Goal: Navigation & Orientation: Find specific page/section

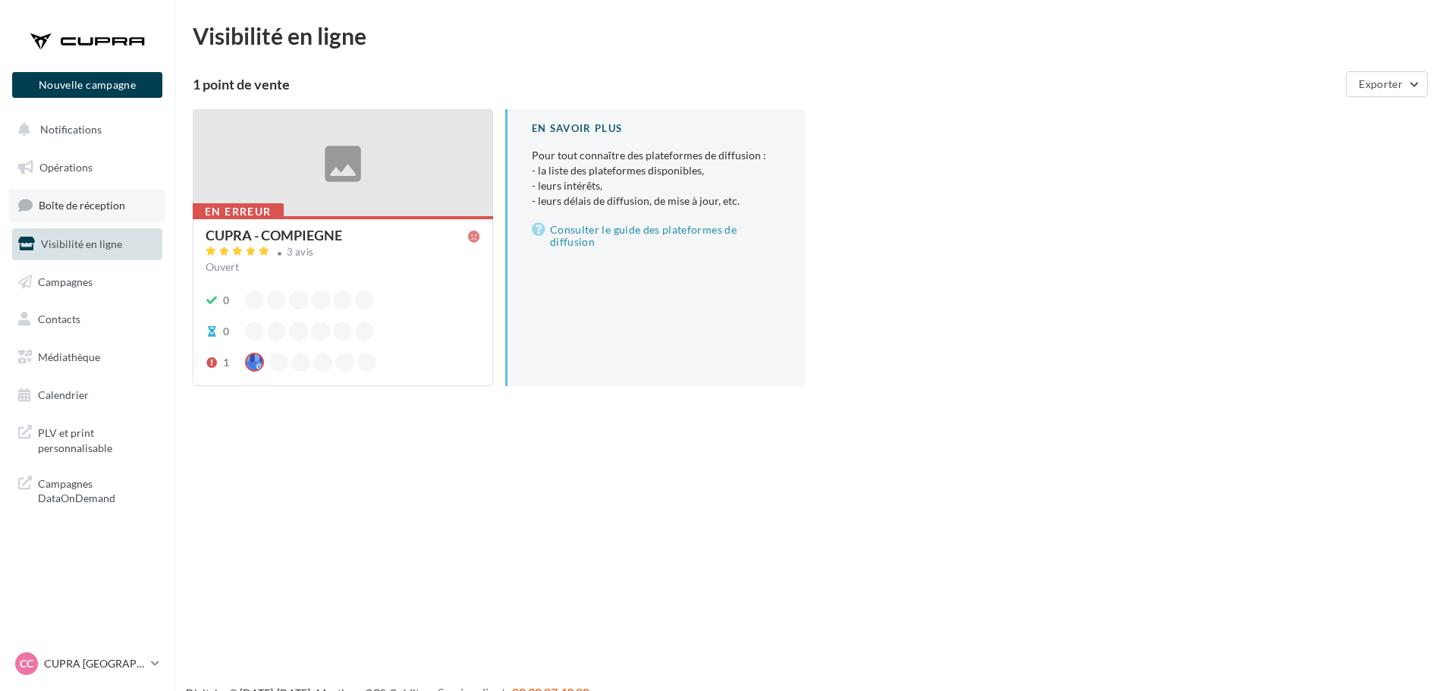
click at [90, 208] on span "Boîte de réception" at bounding box center [82, 205] width 86 height 13
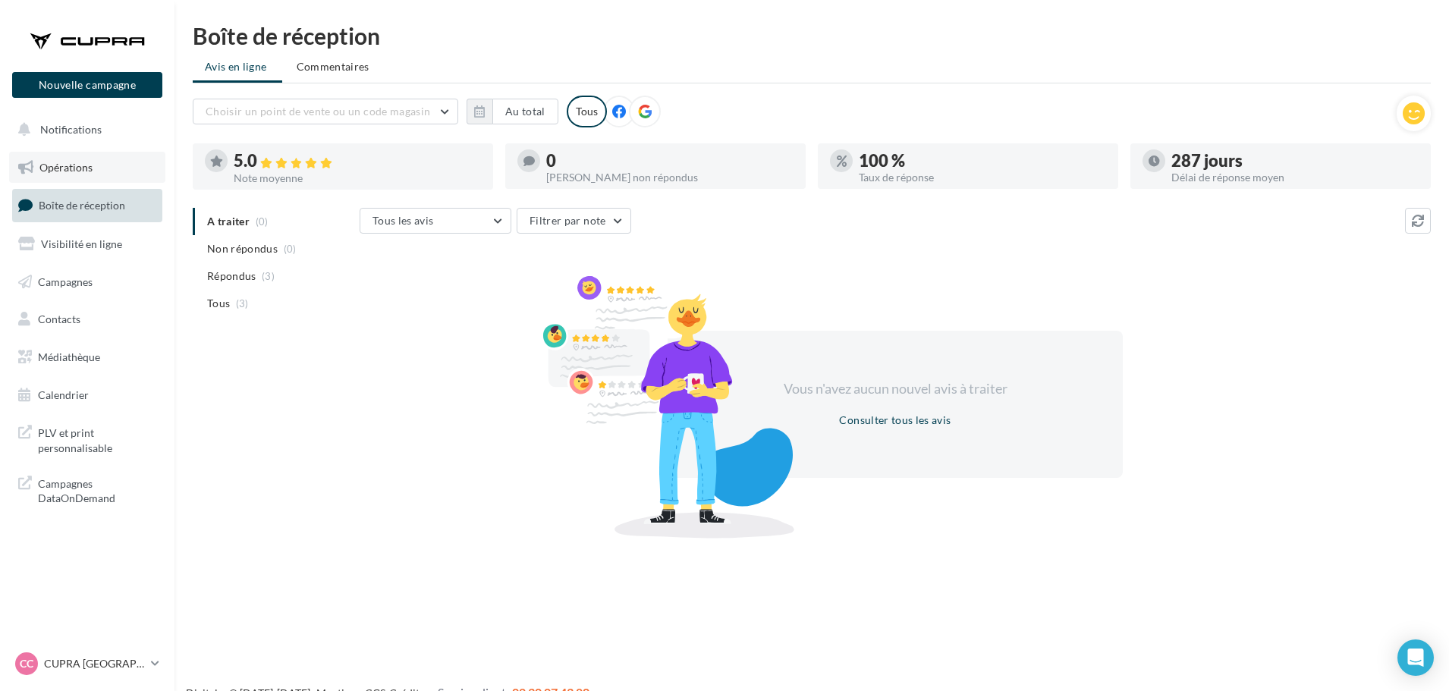
click at [102, 171] on link "Opérations" at bounding box center [87, 168] width 156 height 32
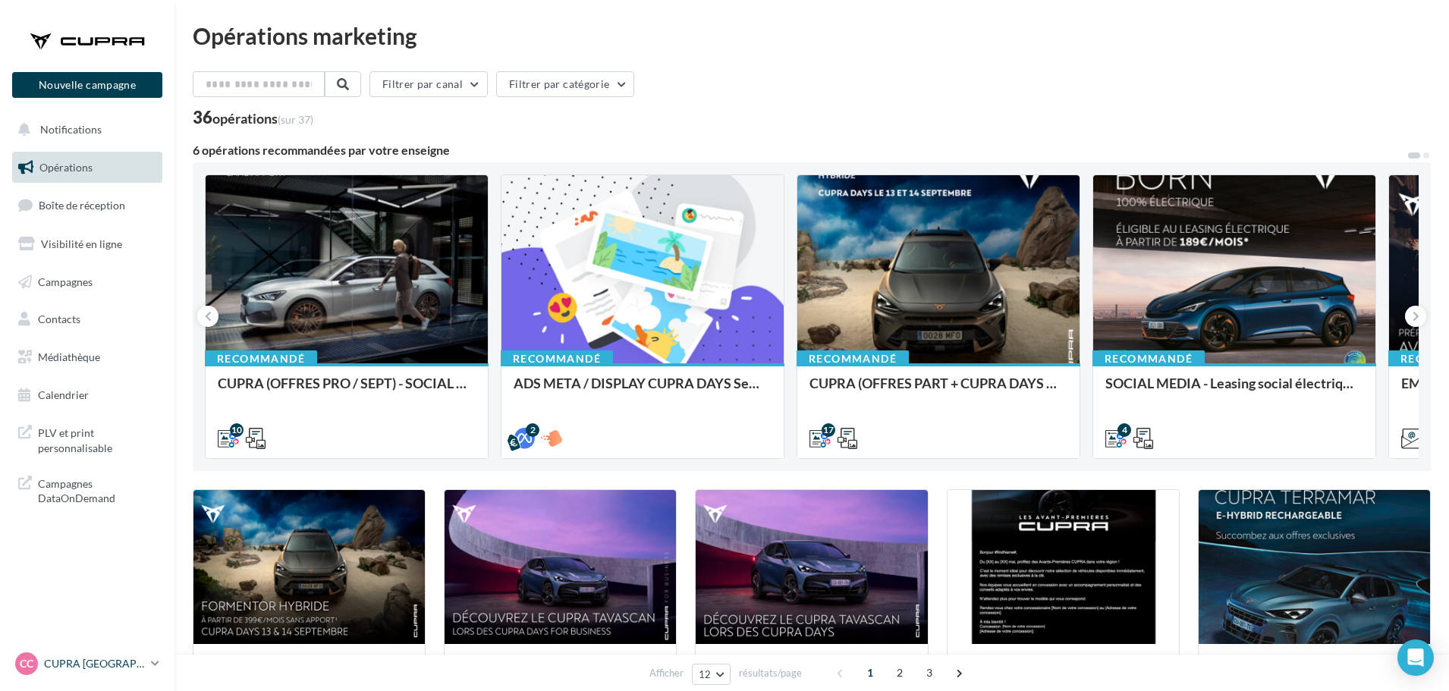
click at [143, 660] on p "CUPRA [GEOGRAPHIC_DATA]" at bounding box center [94, 663] width 101 height 15
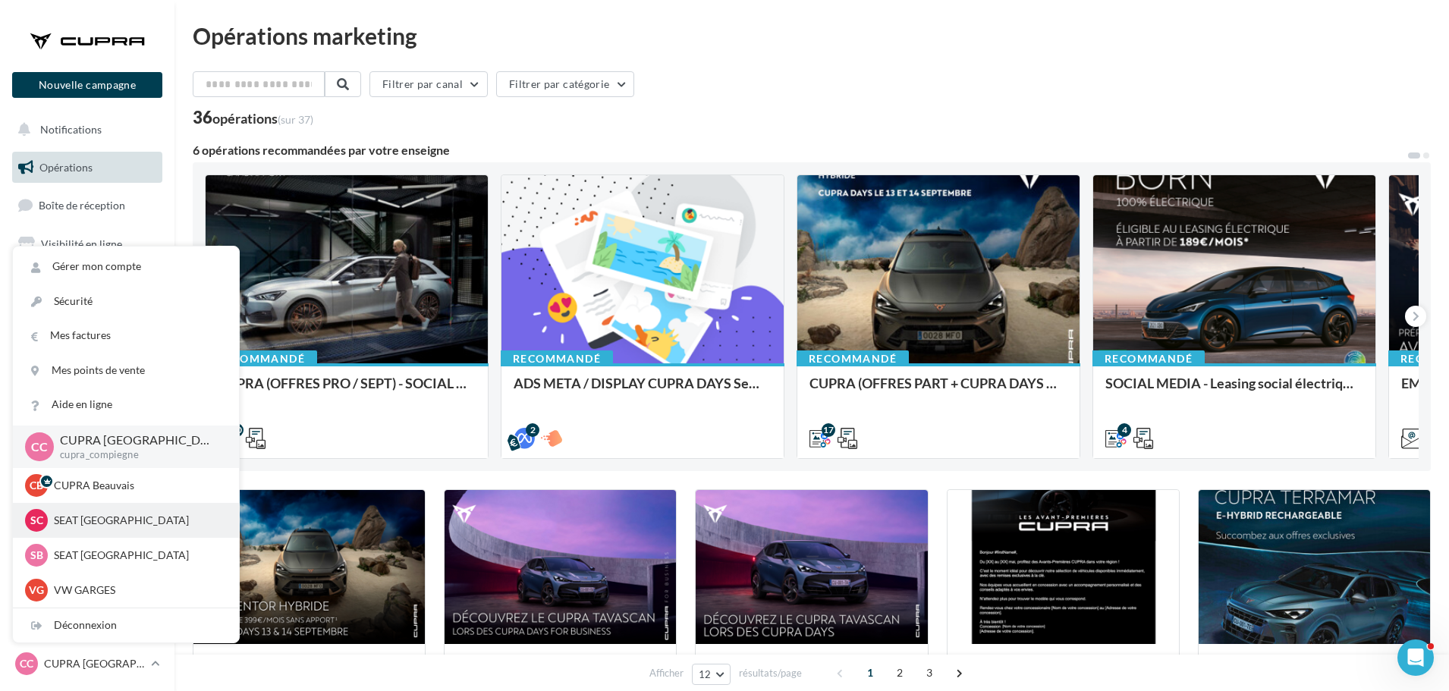
click at [82, 510] on div "SC SEAT Compiègne SEAT-TILLE" at bounding box center [126, 520] width 202 height 23
